Goal: Task Accomplishment & Management: Use online tool/utility

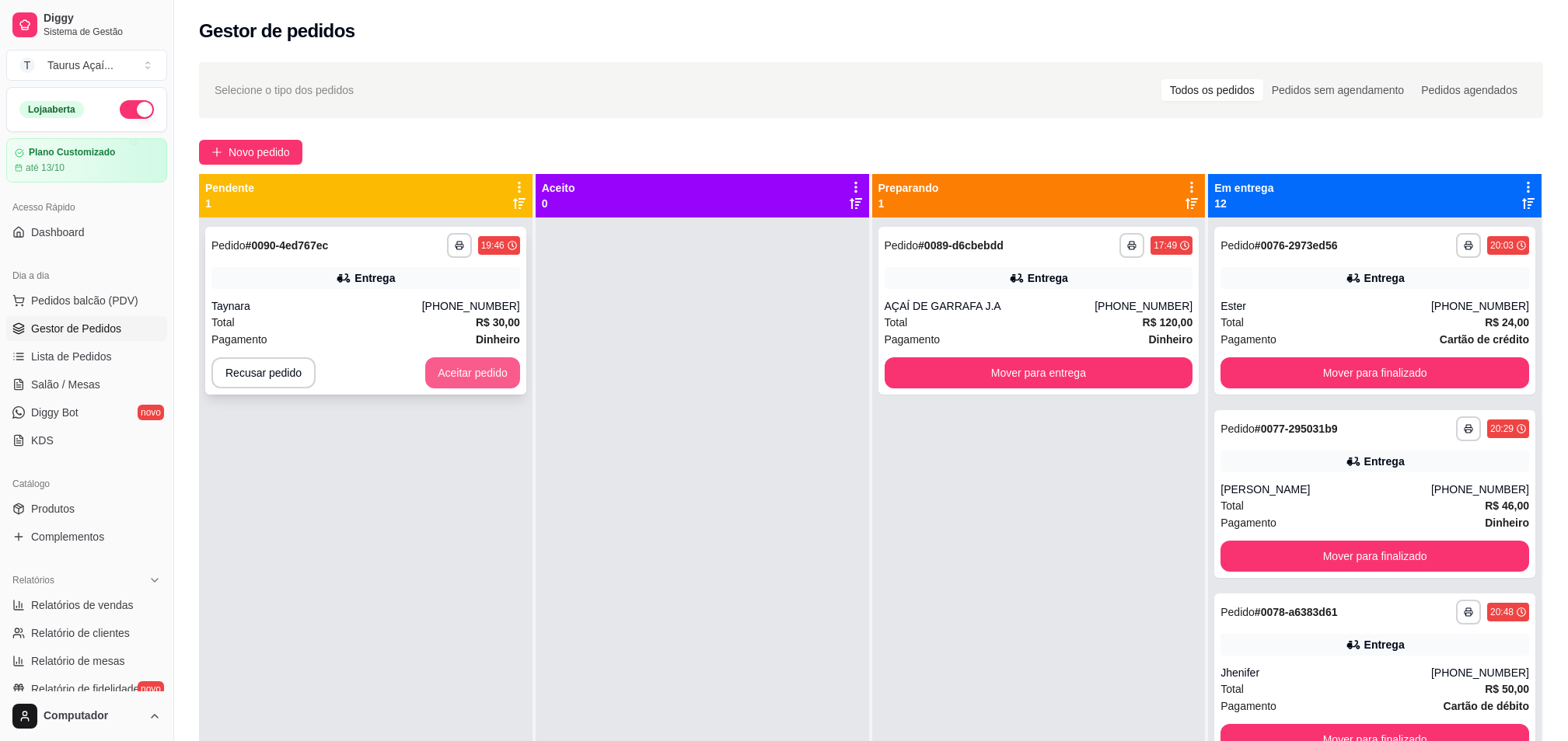
click at [493, 376] on button "Aceitar pedido" at bounding box center [472, 373] width 95 height 31
click at [331, 301] on div "Taynara" at bounding box center [316, 306] width 211 height 16
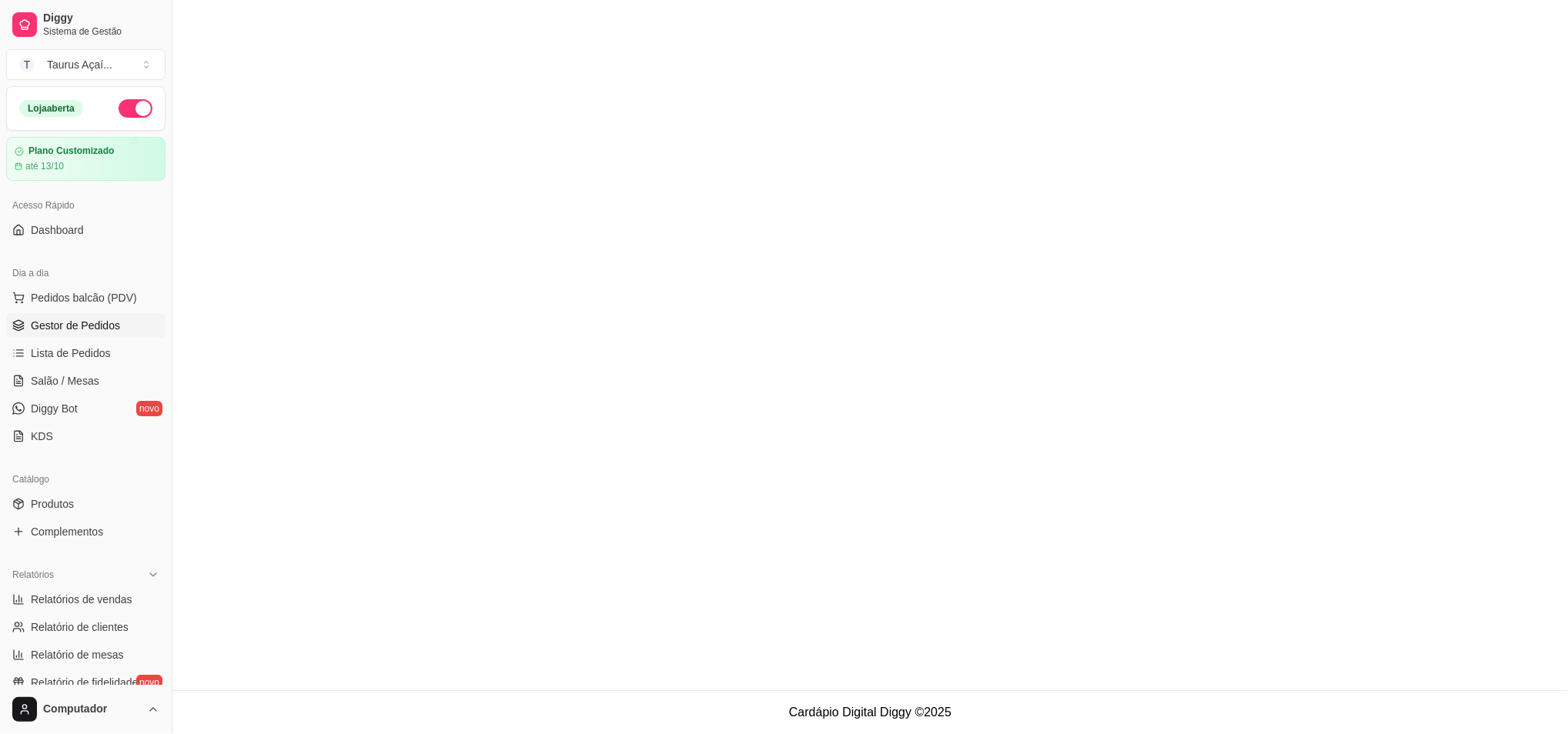
click at [1050, 478] on main at bounding box center [870, 345] width 1395 height 690
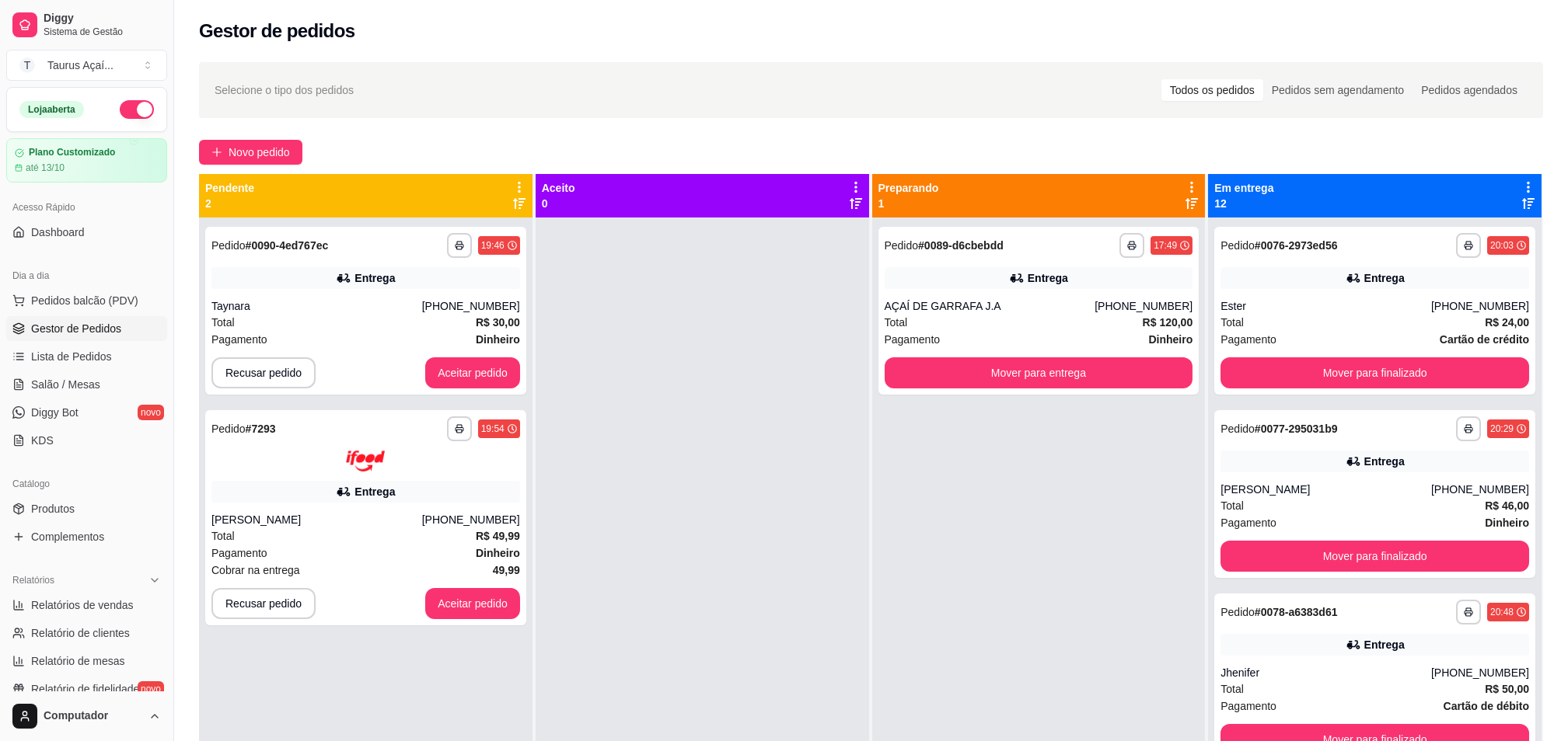
click at [735, 461] on div at bounding box center [703, 588] width 333 height 741
click at [477, 379] on button "Aceitar pedido" at bounding box center [472, 373] width 95 height 31
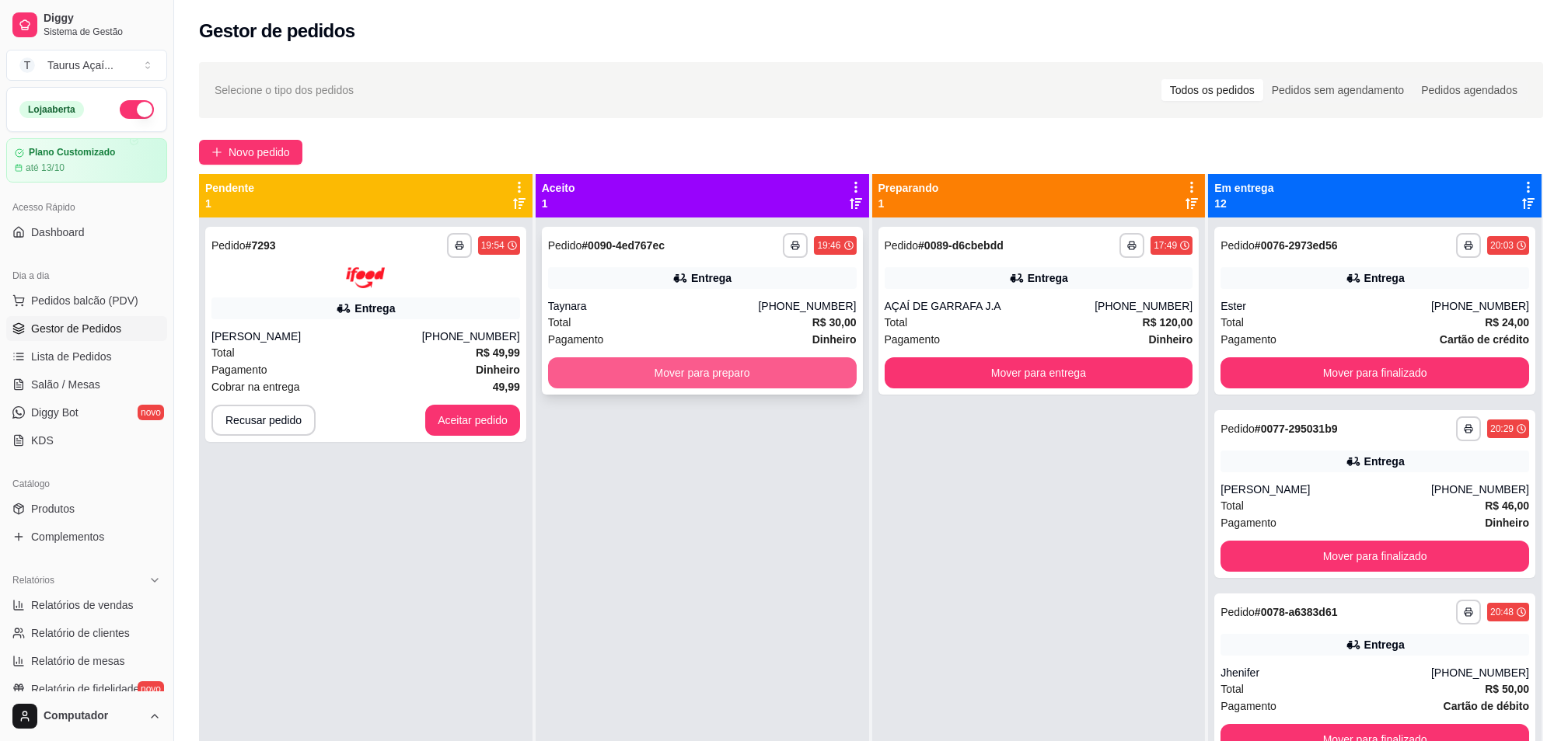
click at [703, 371] on button "Mover para preparo" at bounding box center [703, 373] width 309 height 31
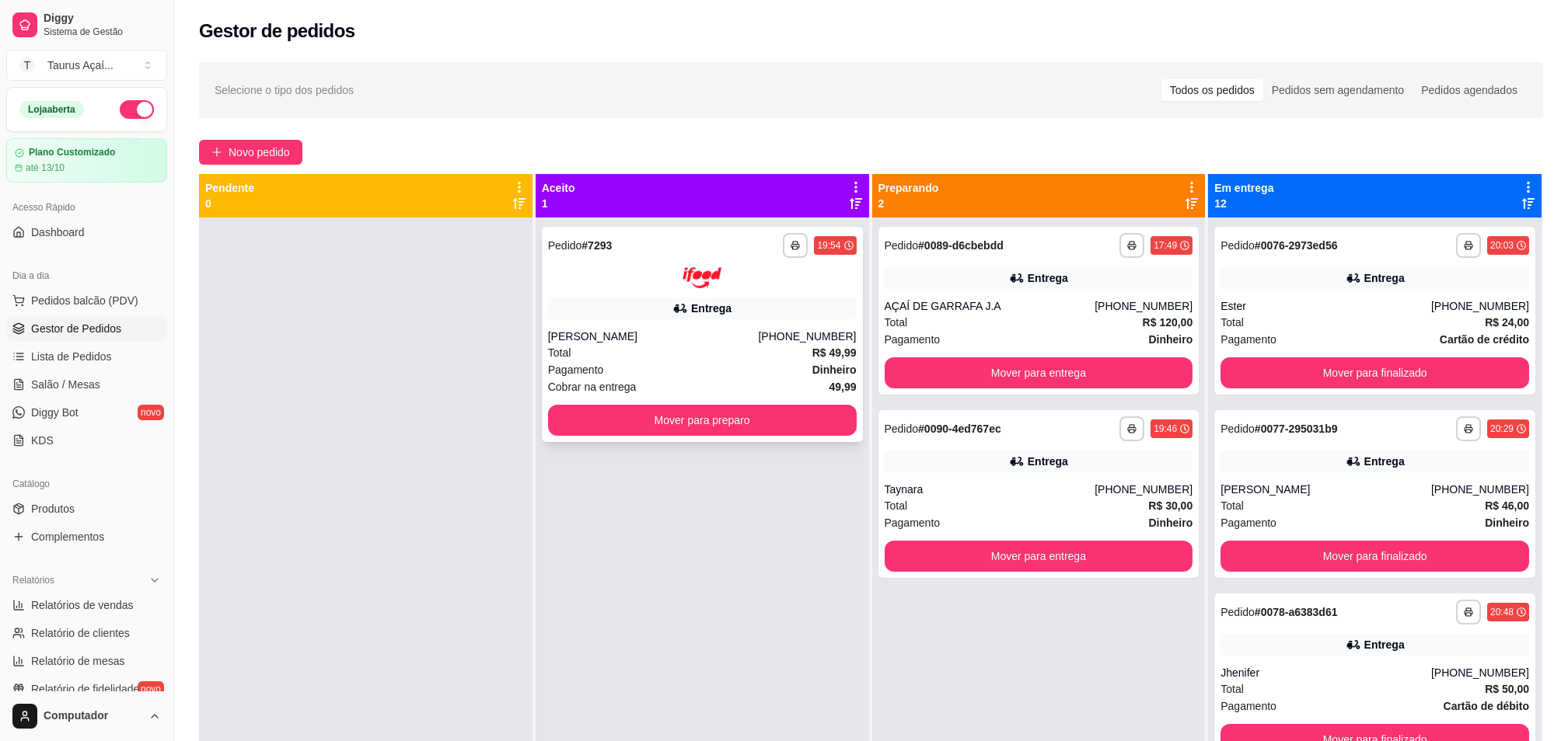
click at [651, 336] on div "[PERSON_NAME]" at bounding box center [654, 336] width 211 height 16
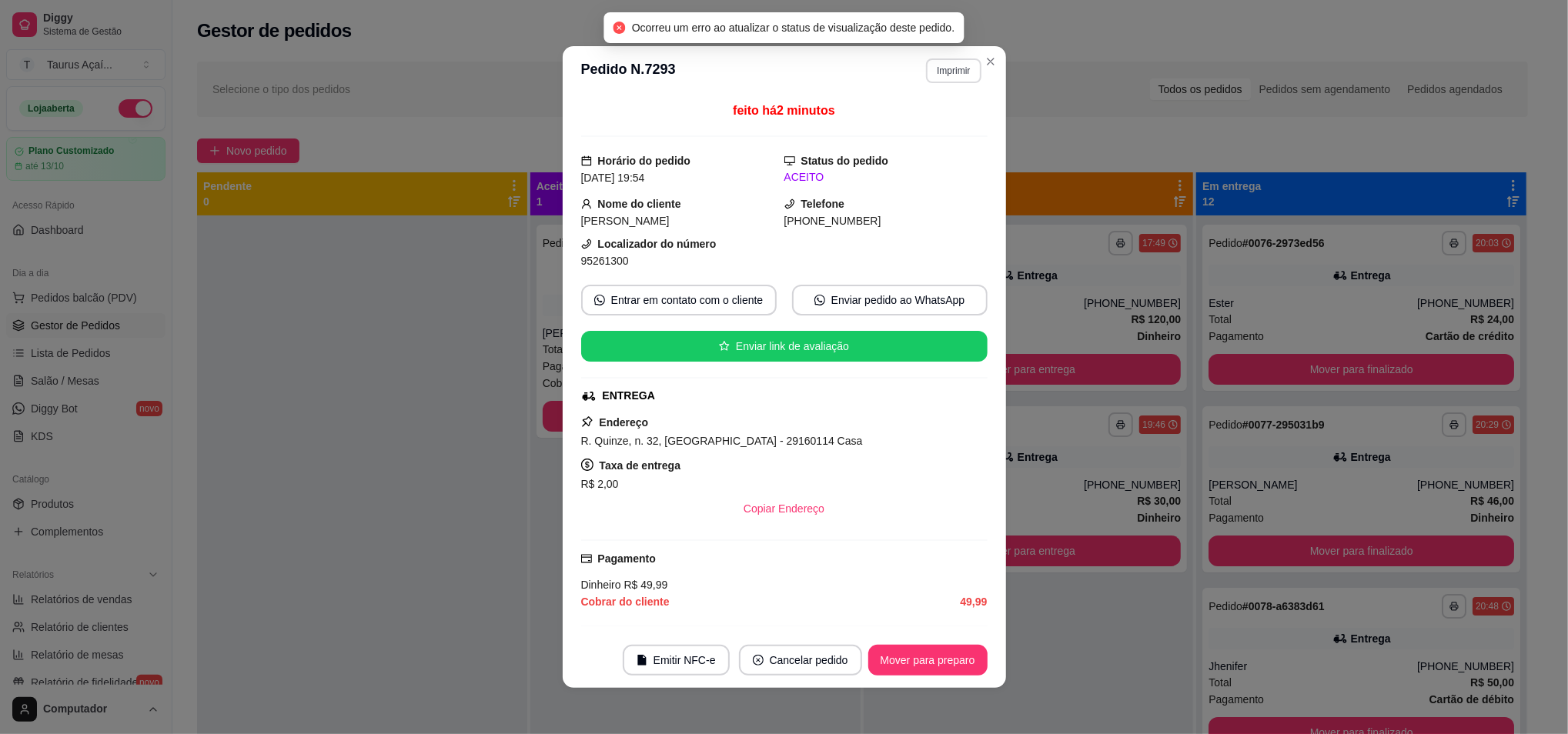
click at [942, 64] on button "Imprimir" at bounding box center [953, 71] width 55 height 24
click at [915, 128] on button "IMPRESSORA" at bounding box center [920, 125] width 112 height 24
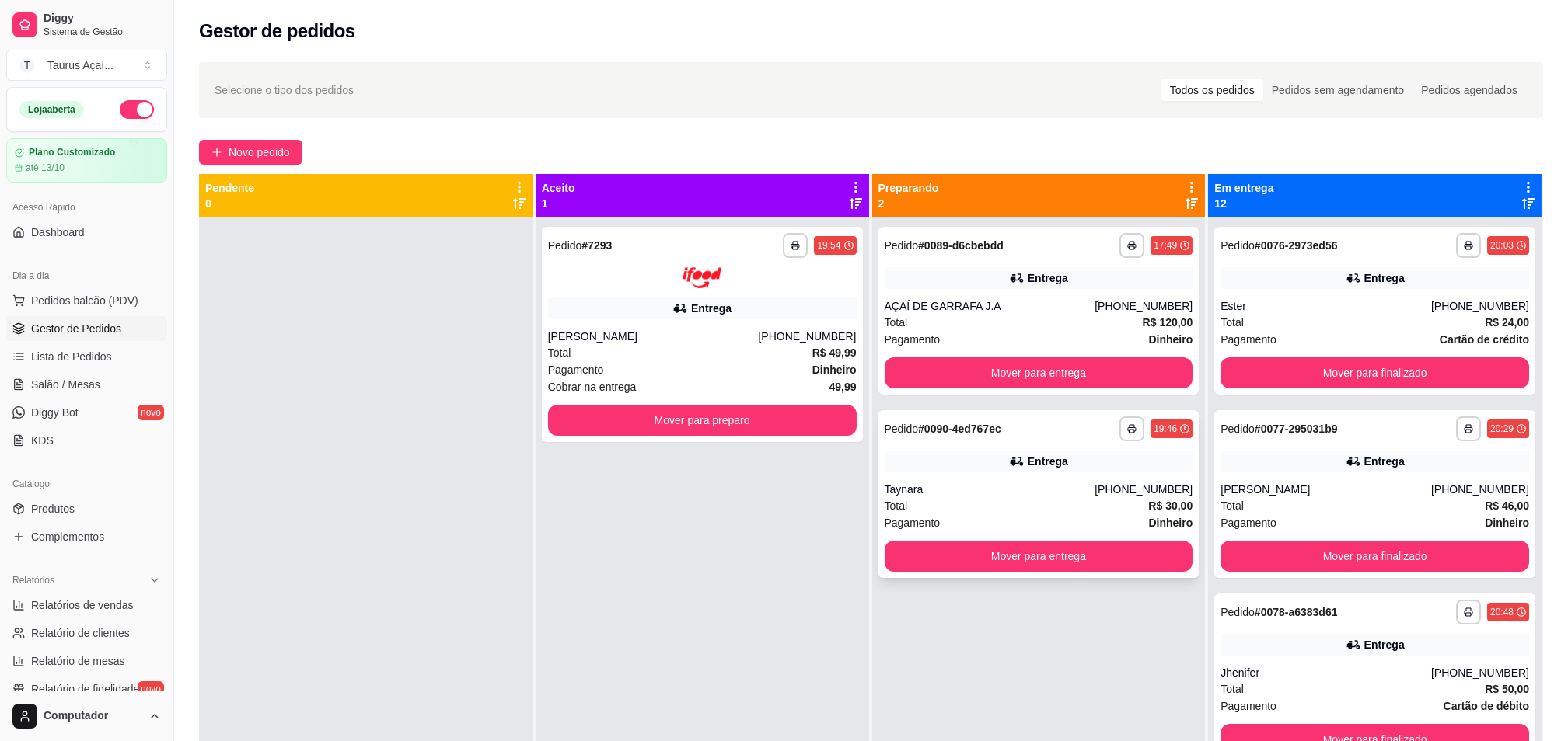
click at [955, 490] on div "Taynara" at bounding box center [990, 490] width 211 height 16
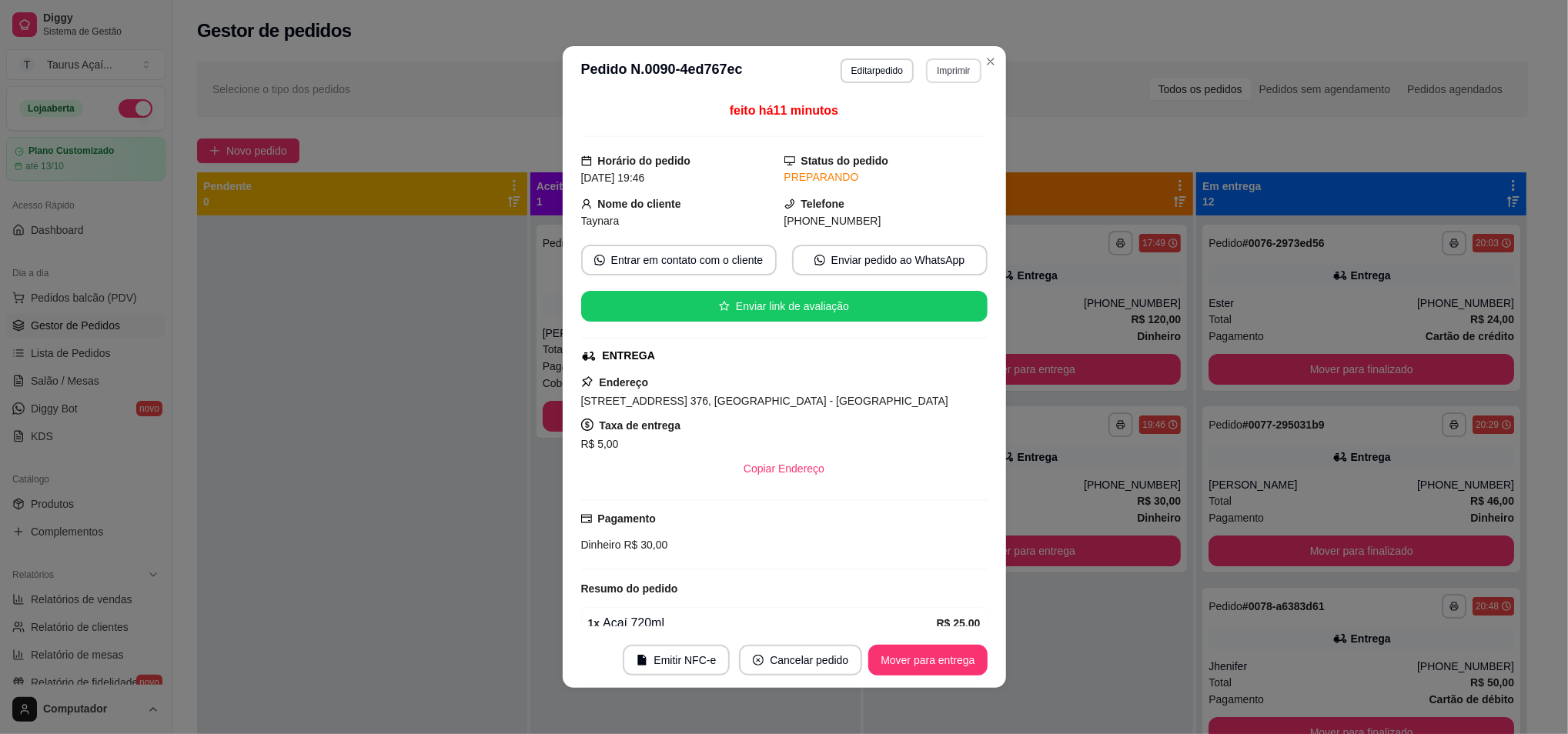
click at [933, 62] on button "Imprimir" at bounding box center [953, 71] width 55 height 24
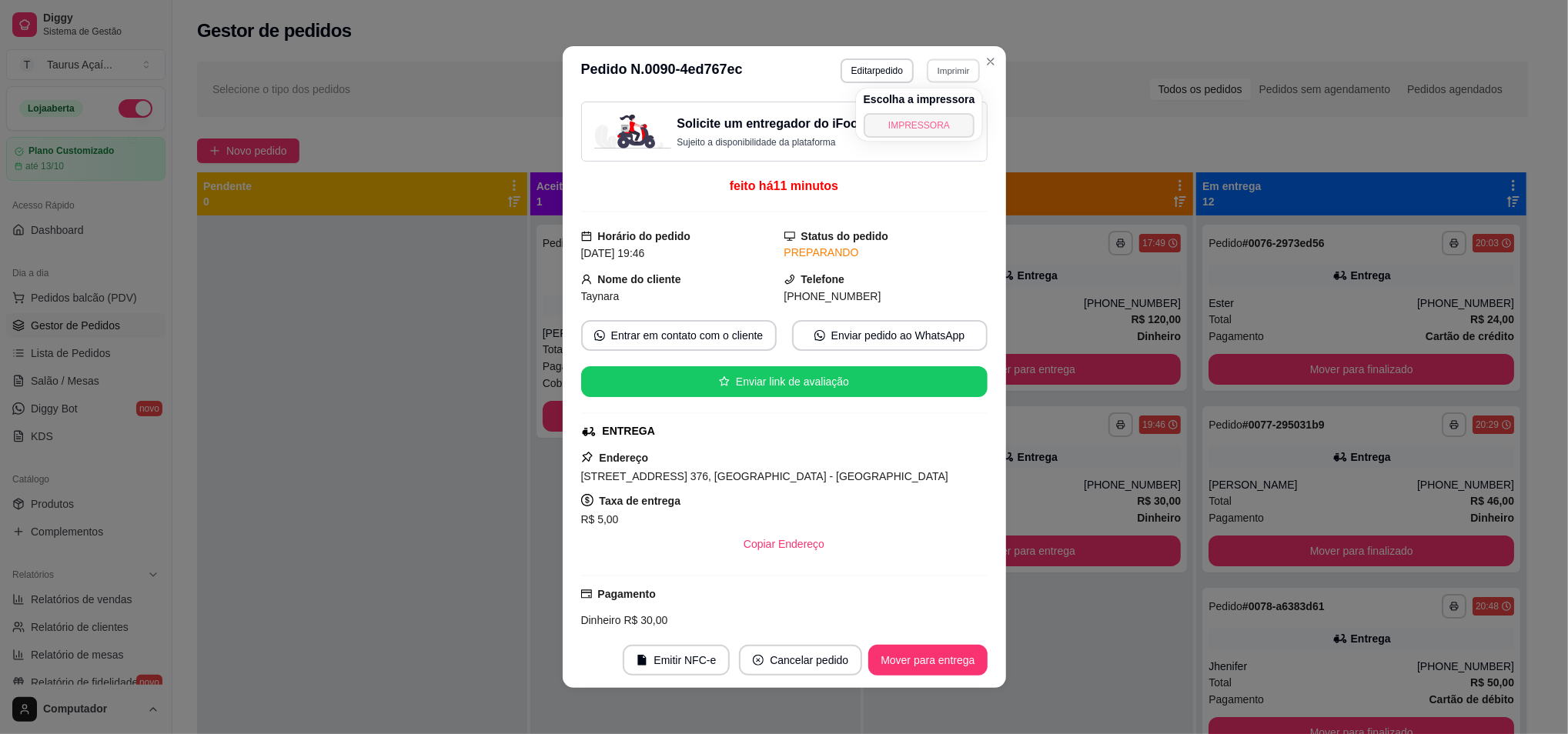
click at [875, 128] on button "IMPRESSORA" at bounding box center [920, 125] width 112 height 24
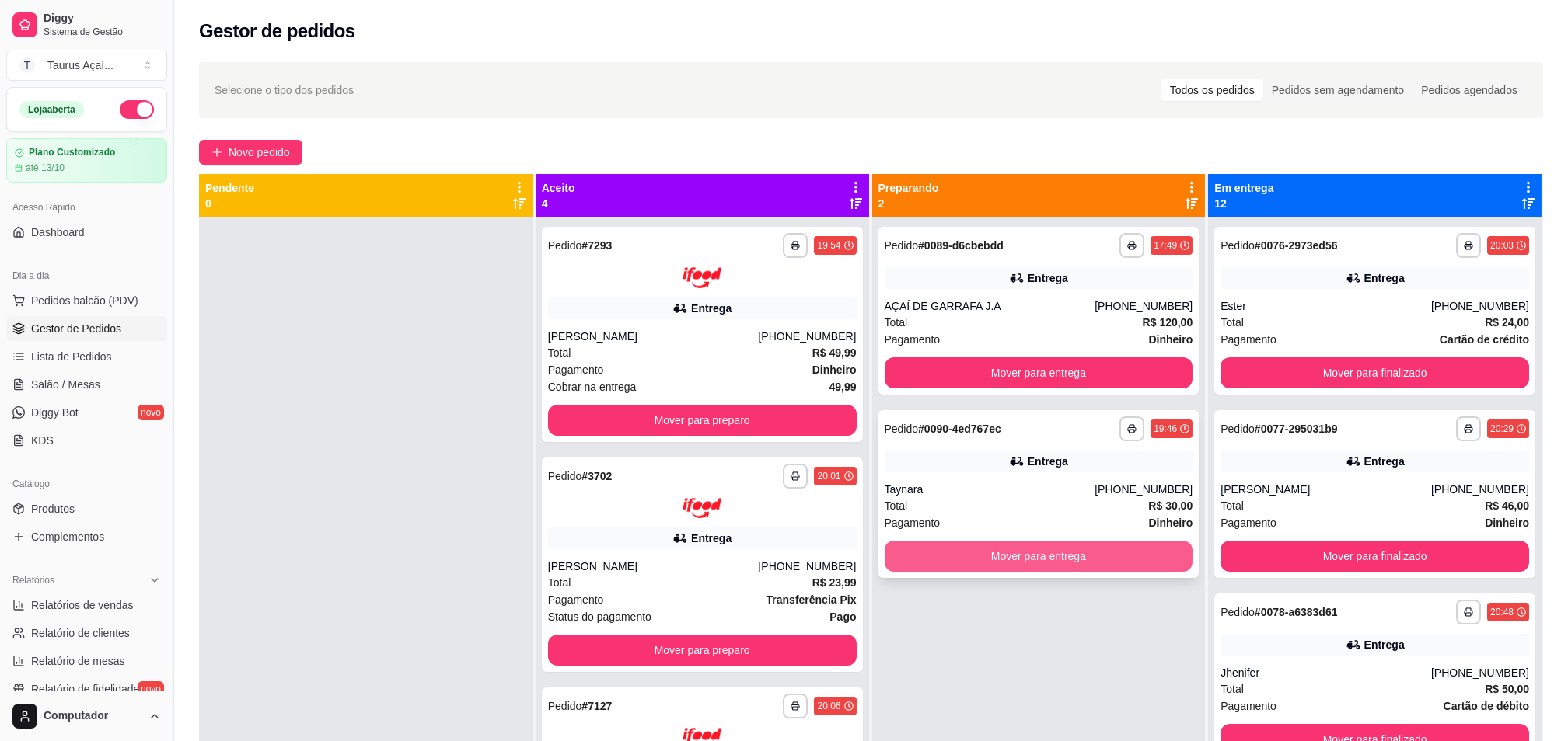
click at [1008, 559] on button "Mover para entrega" at bounding box center [1039, 556] width 309 height 31
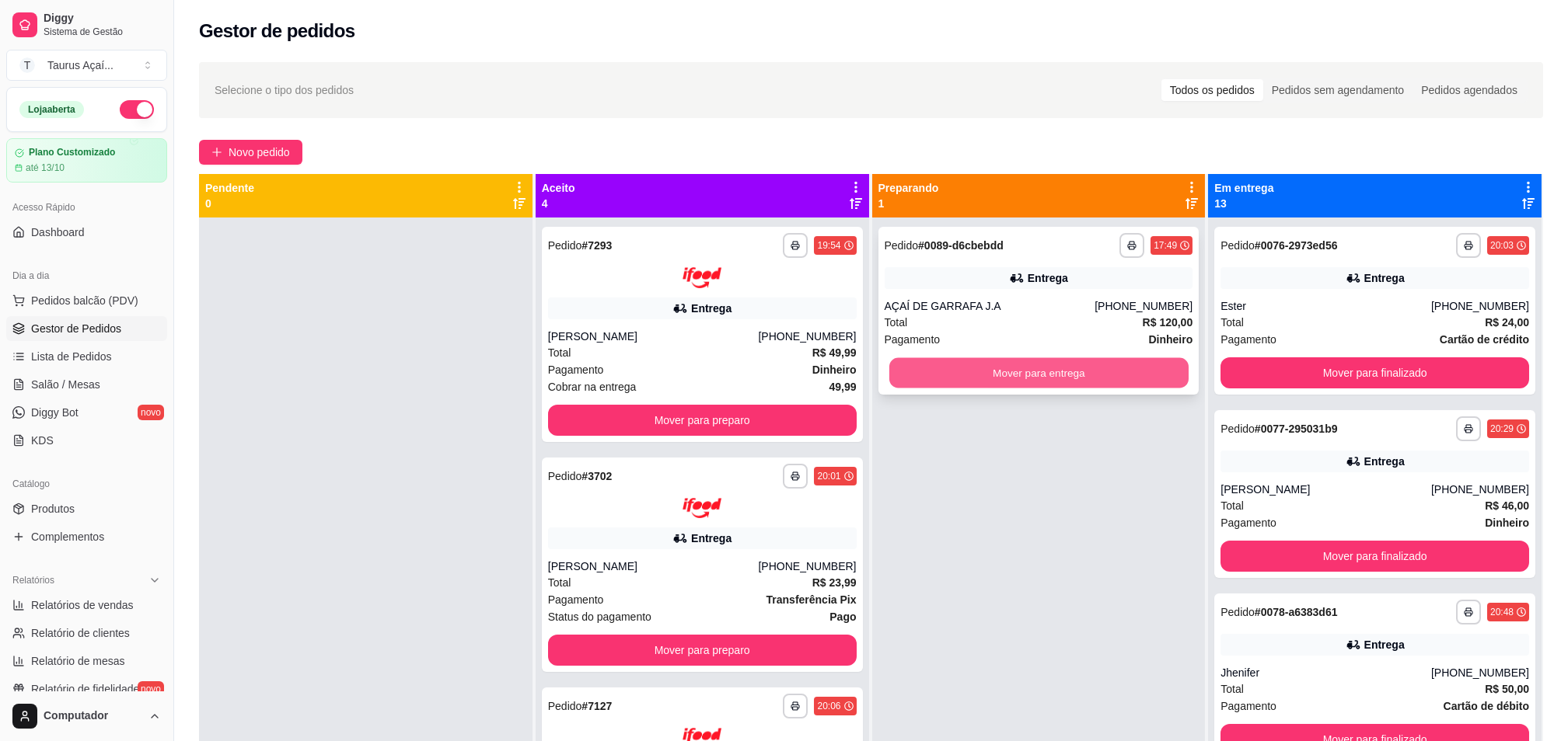
click at [1010, 378] on button "Mover para entrega" at bounding box center [1038, 373] width 299 height 30
